Goal: Information Seeking & Learning: Learn about a topic

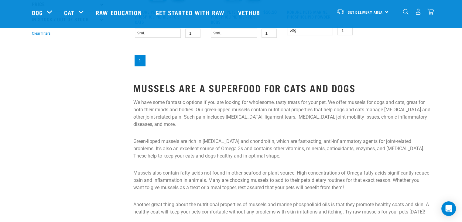
scroll to position [154, 0]
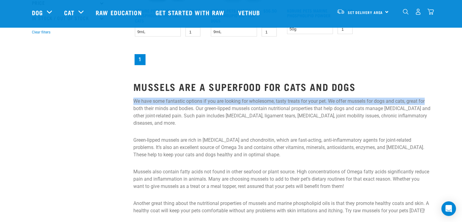
click at [462, 93] on div "Start your pet’s raw journey today – take our quick pet questionnaire. Delivery…" at bounding box center [231, 86] width 462 height 481
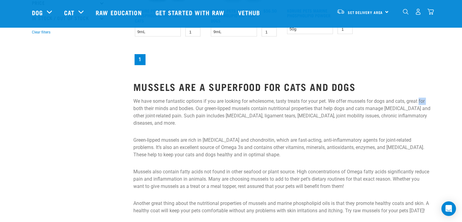
click at [462, 93] on div "Start your pet’s raw journey today – take our quick pet questionnaire. Delivery…" at bounding box center [231, 86] width 462 height 481
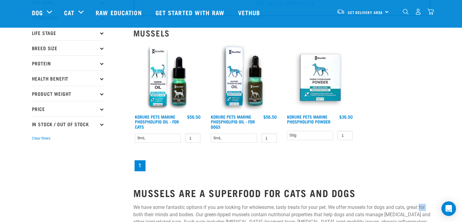
scroll to position [46, 0]
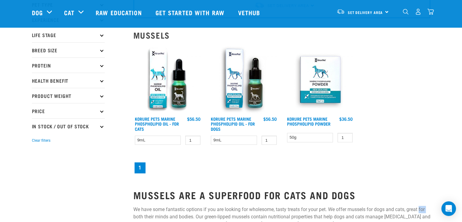
click at [157, 84] on img at bounding box center [167, 79] width 69 height 69
click at [157, 83] on img at bounding box center [167, 79] width 69 height 69
click at [157, 84] on img at bounding box center [167, 79] width 69 height 69
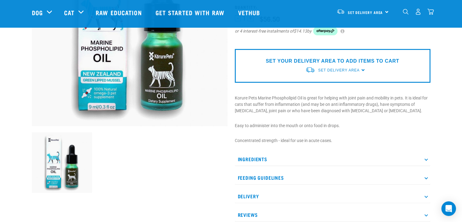
scroll to position [136, 0]
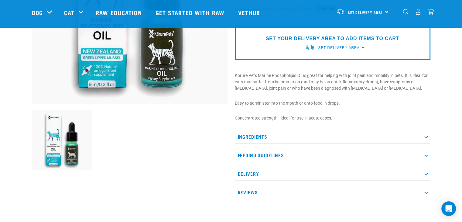
click at [428, 135] on p "Ingredients" at bounding box center [333, 137] width 196 height 14
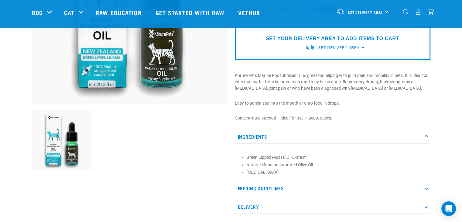
click at [428, 135] on p "Ingredients" at bounding box center [333, 137] width 196 height 14
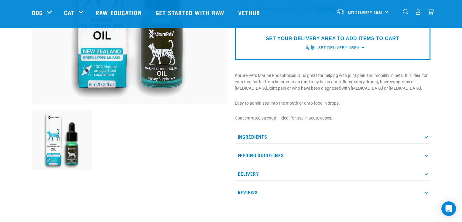
click at [428, 135] on p "Ingredients" at bounding box center [333, 137] width 196 height 14
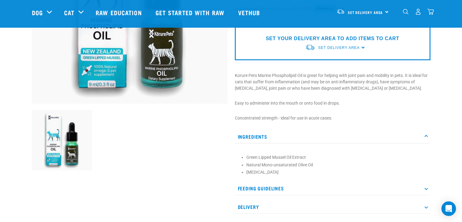
click at [428, 135] on p "Ingredients" at bounding box center [333, 137] width 196 height 14
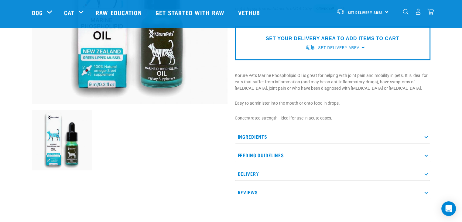
click at [428, 135] on p "Ingredients" at bounding box center [333, 137] width 196 height 14
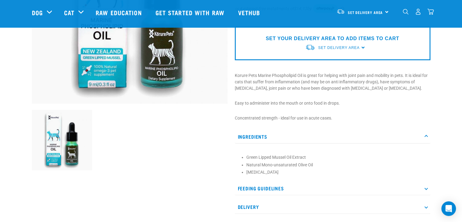
click at [424, 186] on p "Feeding Guidelines" at bounding box center [333, 188] width 196 height 14
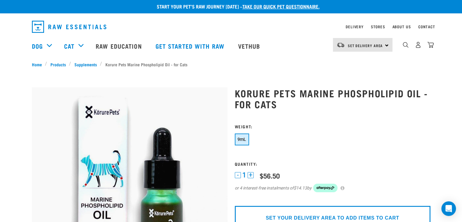
scroll to position [0, 0]
